Goal: Find specific page/section: Find specific page/section

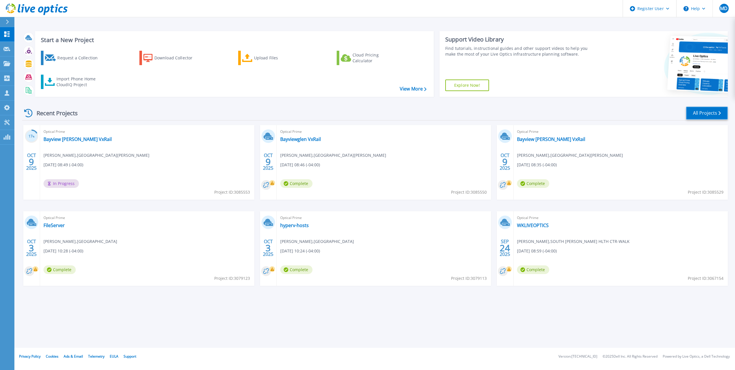
click at [703, 114] on link "All Projects" at bounding box center [707, 113] width 42 height 13
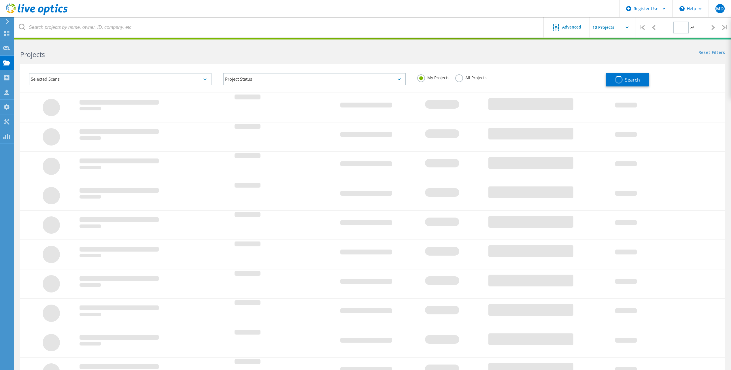
type input "1"
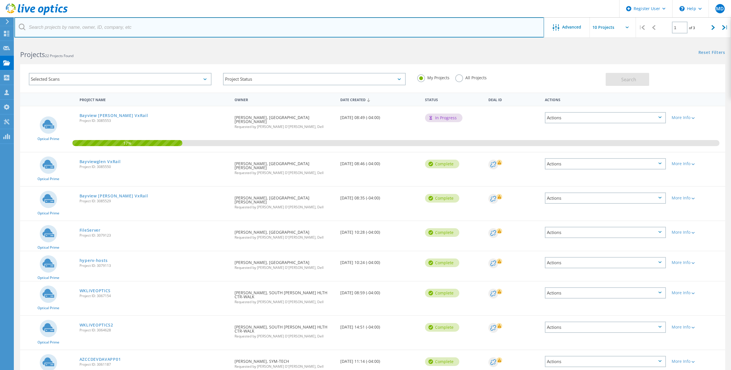
drag, startPoint x: 370, startPoint y: 22, endPoint x: 368, endPoint y: 27, distance: 5.4
click at [369, 24] on input "text" at bounding box center [279, 27] width 530 height 20
drag, startPoint x: 369, startPoint y: 28, endPoint x: 373, endPoint y: 29, distance: 3.8
click at [372, 29] on input "text" at bounding box center [279, 27] width 530 height 20
type input "l"
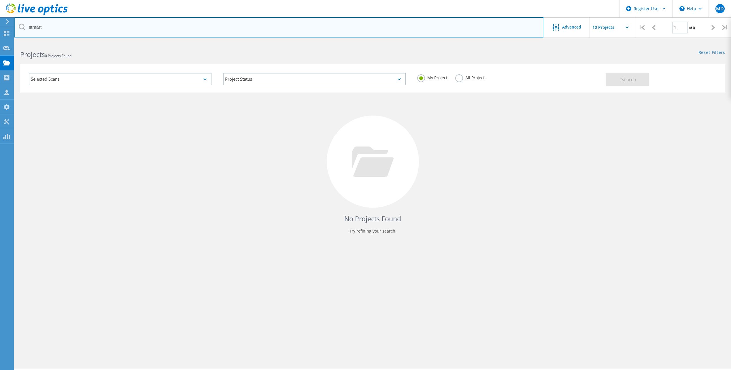
click at [176, 35] on input "stmart" at bounding box center [279, 27] width 530 height 20
type input "stmary"
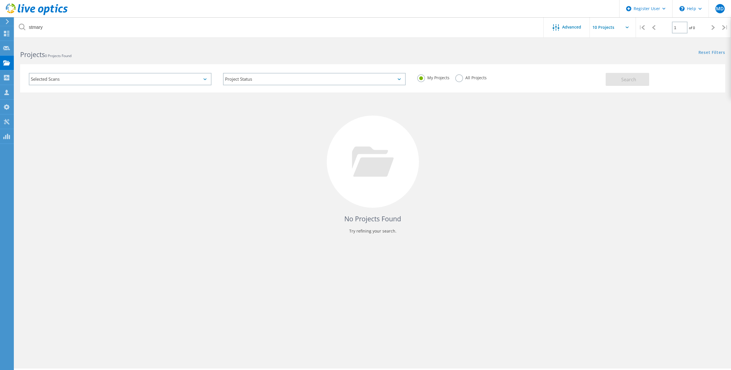
drag, startPoint x: 468, startPoint y: 67, endPoint x: 468, endPoint y: 78, distance: 10.4
click at [468, 68] on div "My Projects All Projects" at bounding box center [508, 77] width 194 height 21
click at [468, 78] on label "All Projects" at bounding box center [470, 76] width 31 height 5
click at [0, 0] on input "All Projects" at bounding box center [0, 0] width 0 height 0
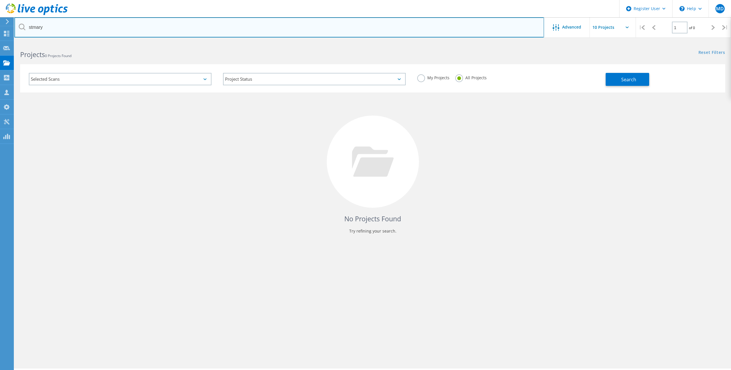
click at [470, 37] on input "stmary" at bounding box center [279, 27] width 530 height 20
click at [471, 33] on input "stmary" at bounding box center [279, 27] width 530 height 20
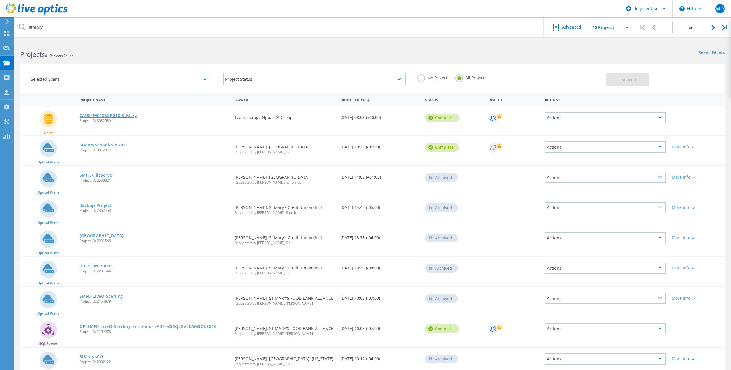
click at [133, 118] on link "CAUSTM01SSXP010-StMary" at bounding box center [109, 116] width 58 height 4
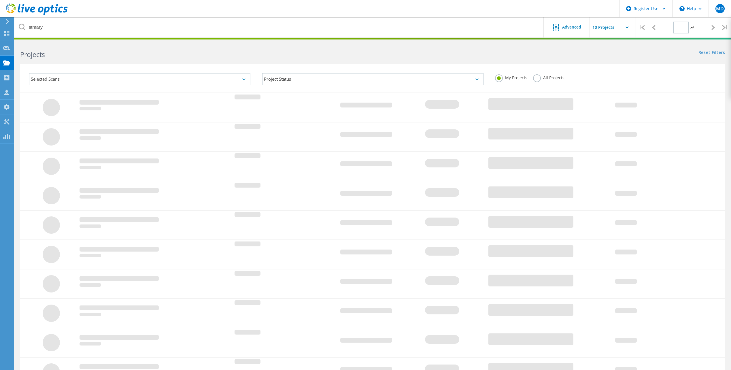
type input "1"
